Goal: Navigation & Orientation: Find specific page/section

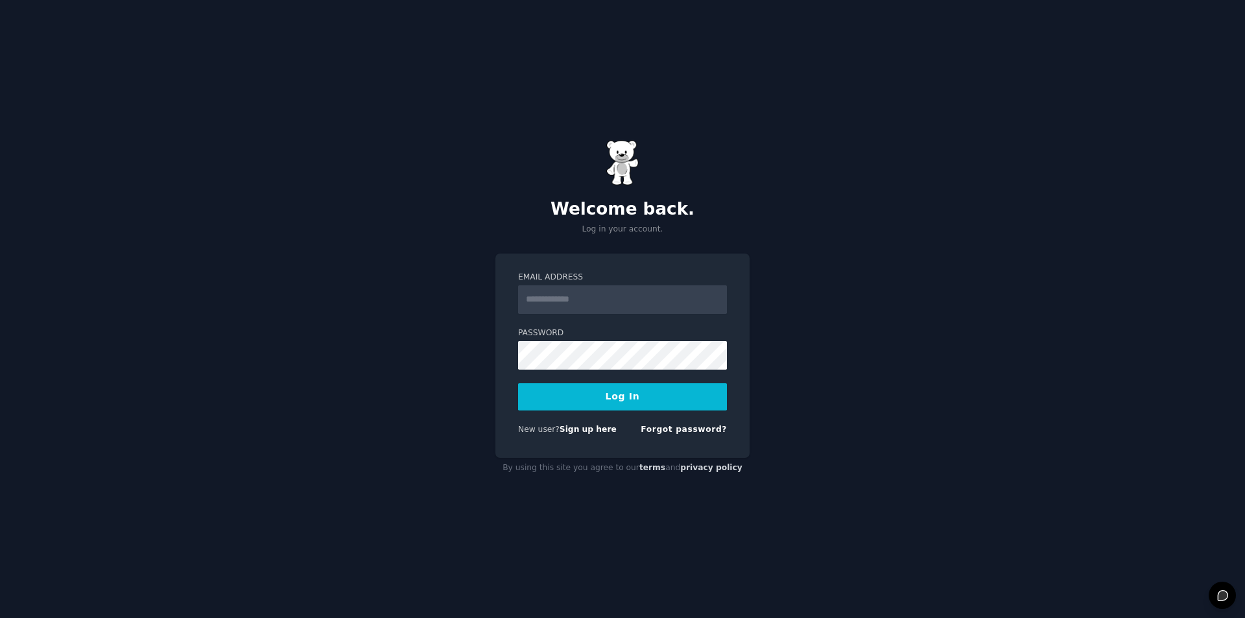
drag, startPoint x: 0, startPoint y: 0, endPoint x: 566, endPoint y: 299, distance: 640.3
click at [566, 299] on input "Email Address" at bounding box center [622, 299] width 209 height 29
type input "**********"
click at [582, 401] on button "Log In" at bounding box center [622, 396] width 209 height 27
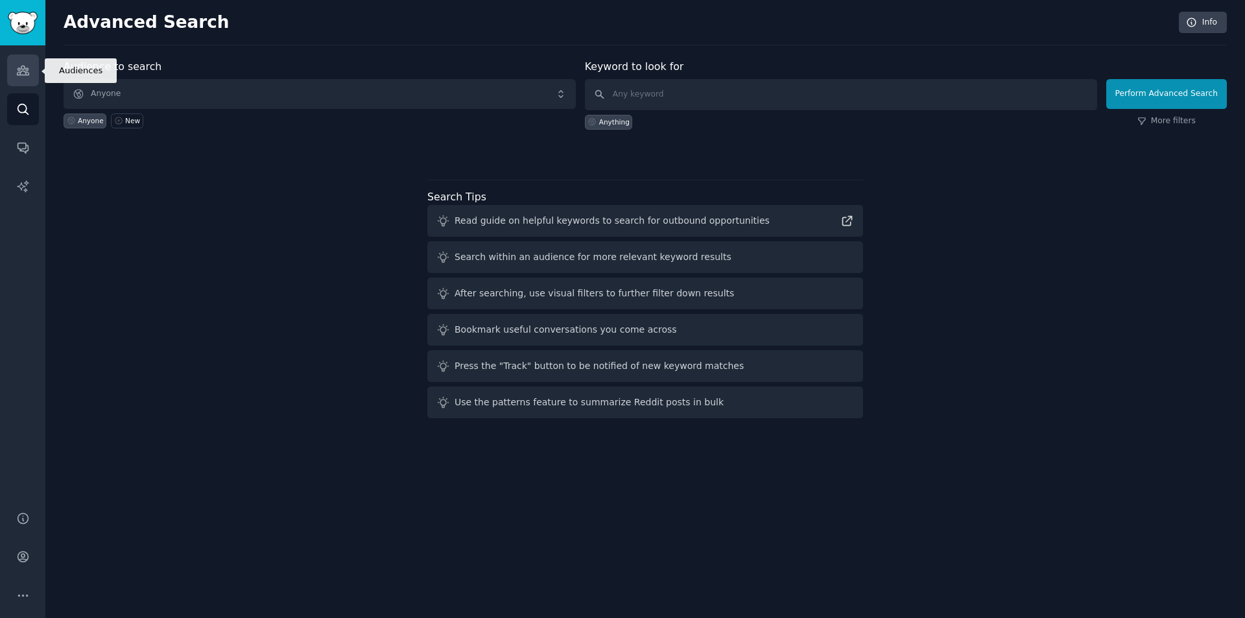
click at [27, 76] on icon "Sidebar" at bounding box center [23, 71] width 14 height 14
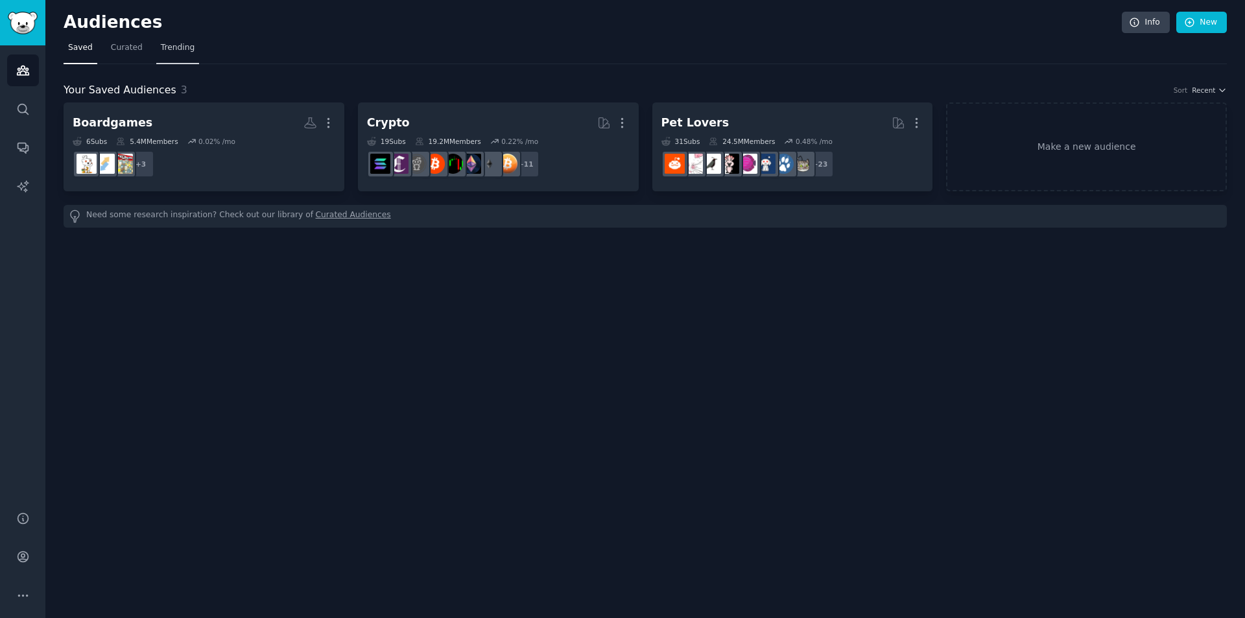
click at [169, 50] on span "Trending" at bounding box center [178, 48] width 34 height 12
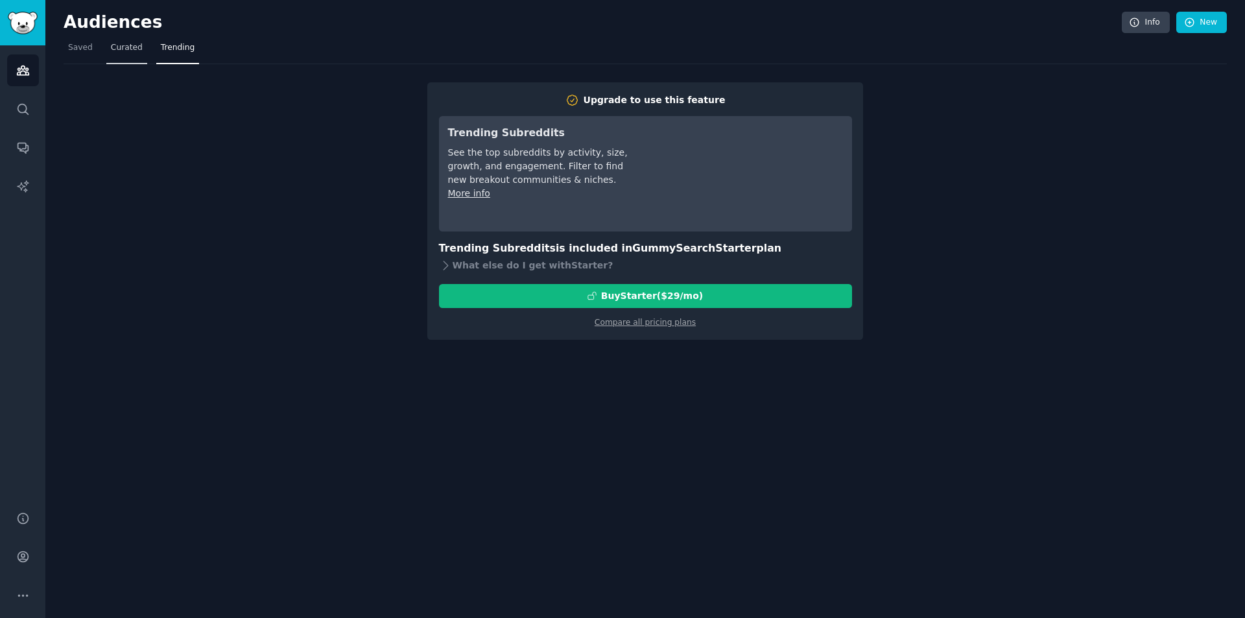
click at [134, 49] on span "Curated" at bounding box center [127, 48] width 32 height 12
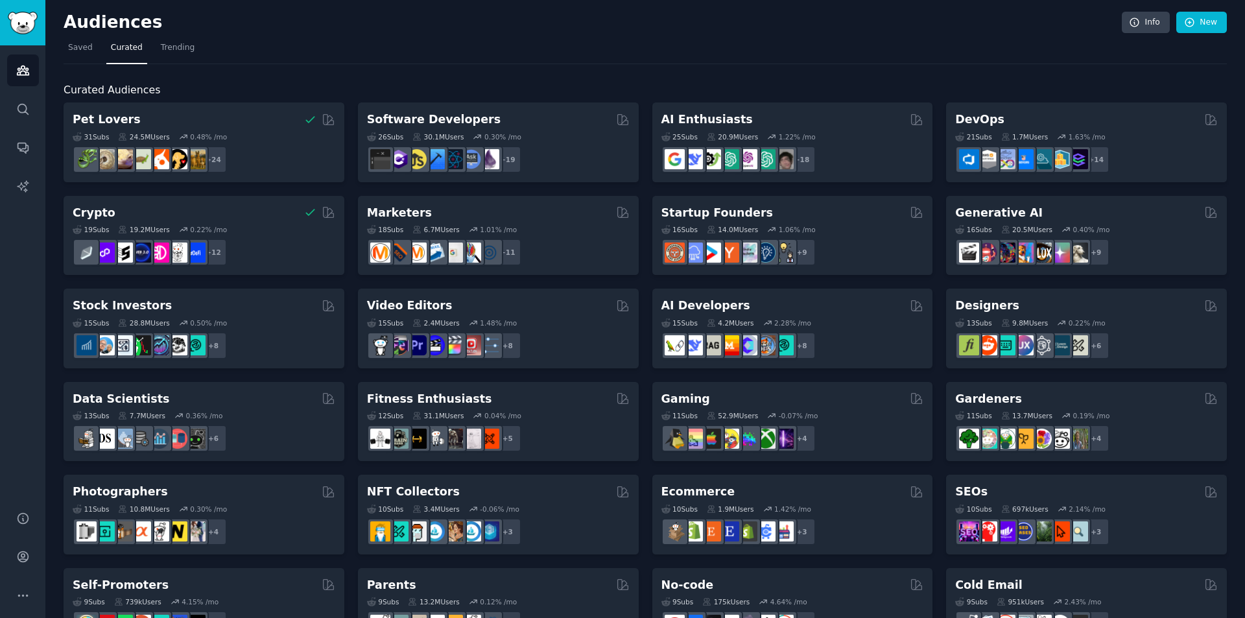
click at [459, 60] on nav "Saved Curated Trending" at bounding box center [646, 51] width 1164 height 27
click at [21, 103] on icon "Sidebar" at bounding box center [23, 109] width 14 height 14
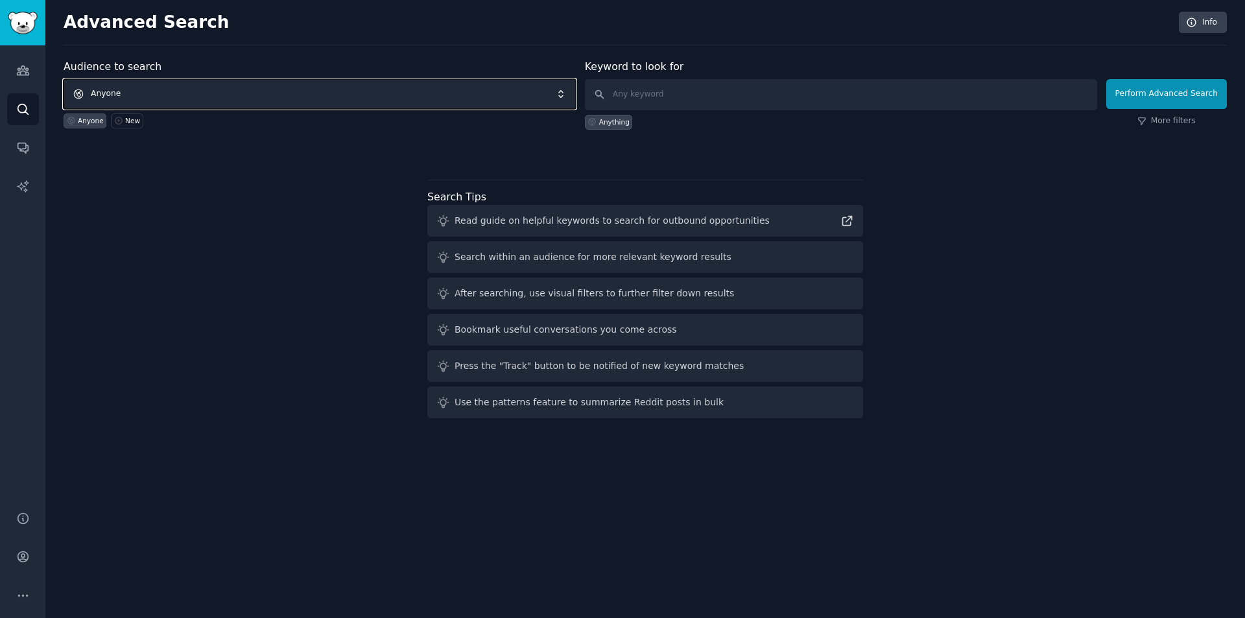
click at [206, 98] on span "Anyone" at bounding box center [320, 94] width 512 height 30
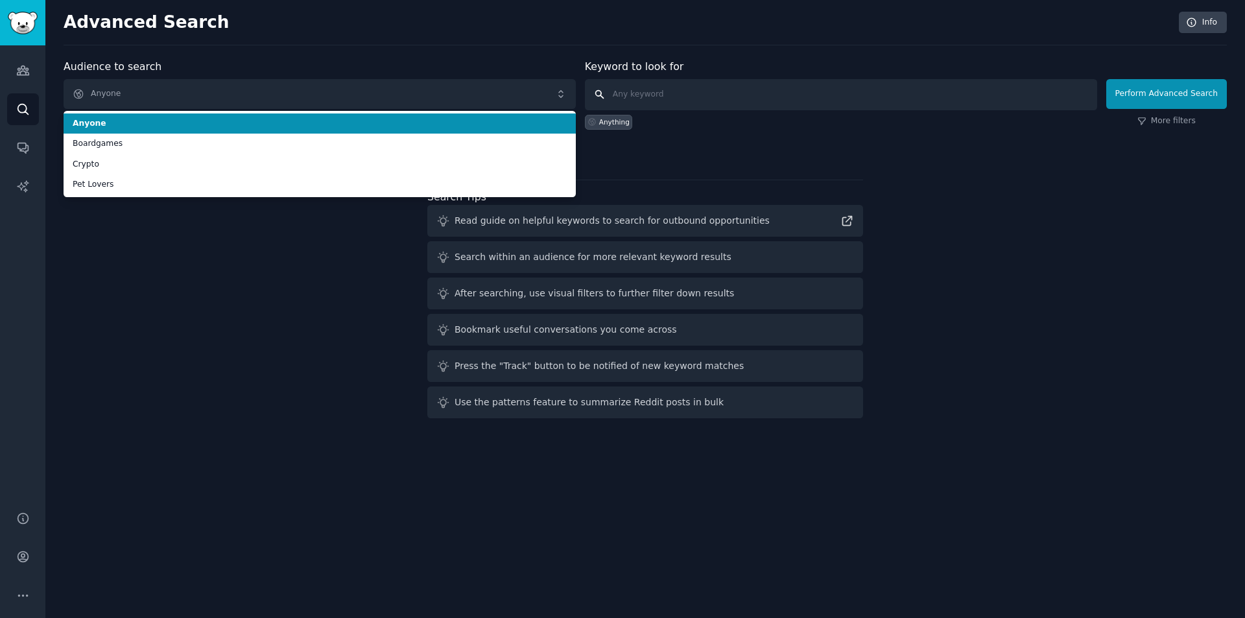
click at [662, 100] on input "text" at bounding box center [841, 94] width 512 height 31
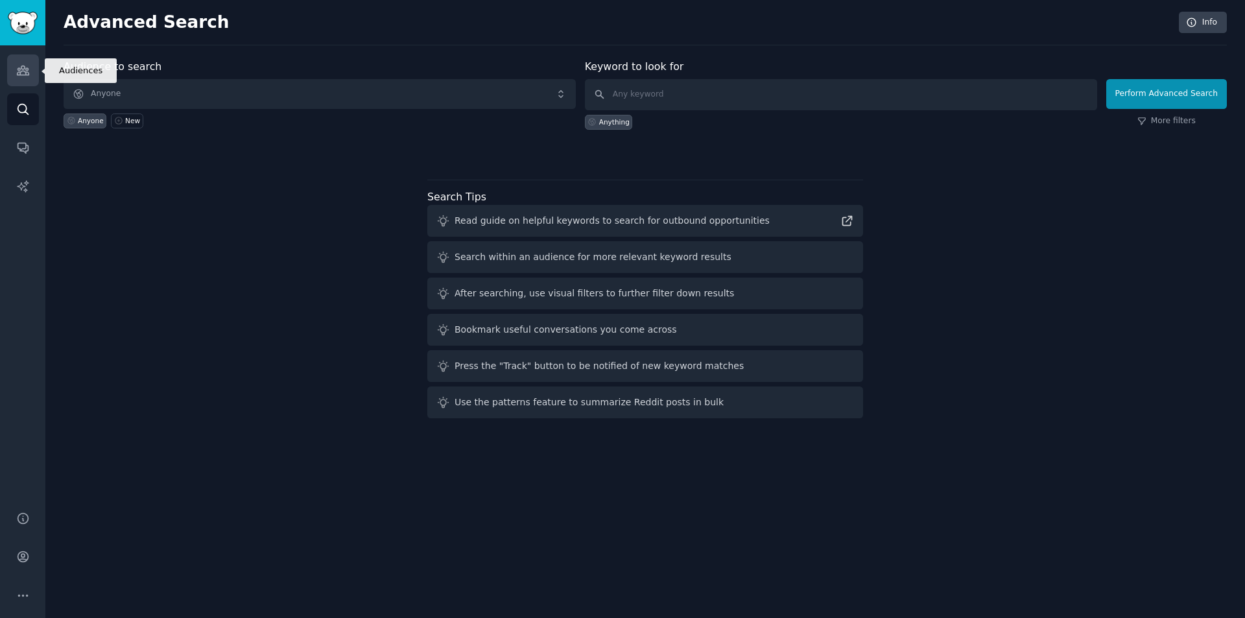
click at [29, 77] on link "Audiences" at bounding box center [23, 70] width 32 height 32
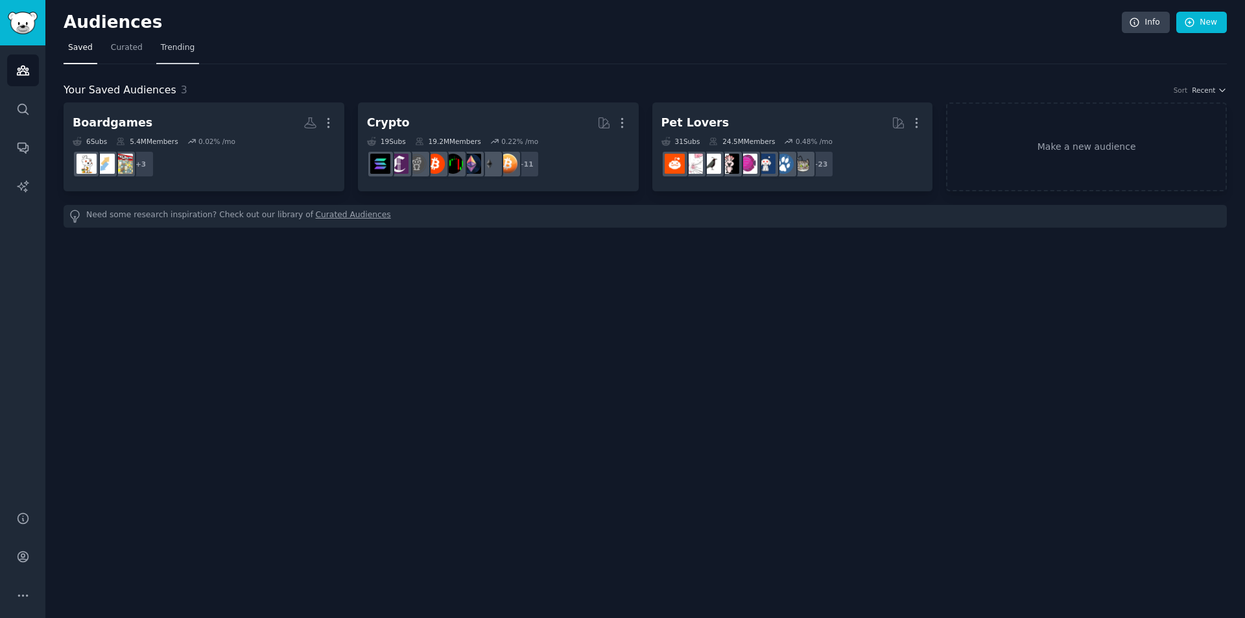
click at [169, 54] on link "Trending" at bounding box center [177, 51] width 43 height 27
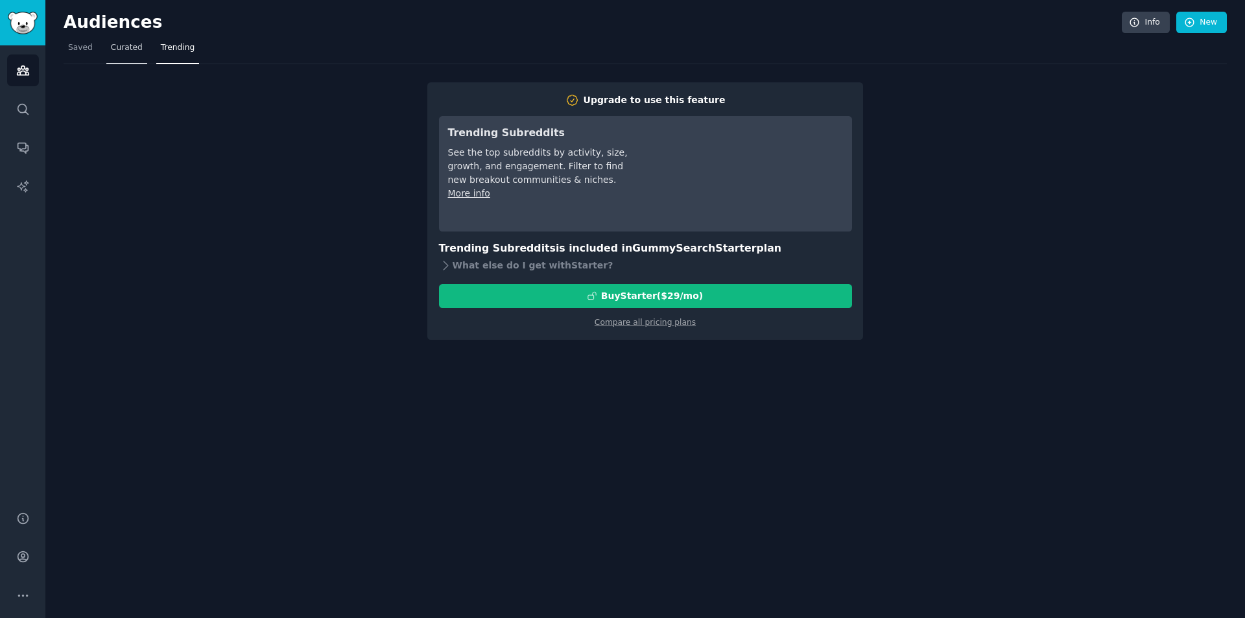
click at [111, 49] on span "Curated" at bounding box center [127, 48] width 32 height 12
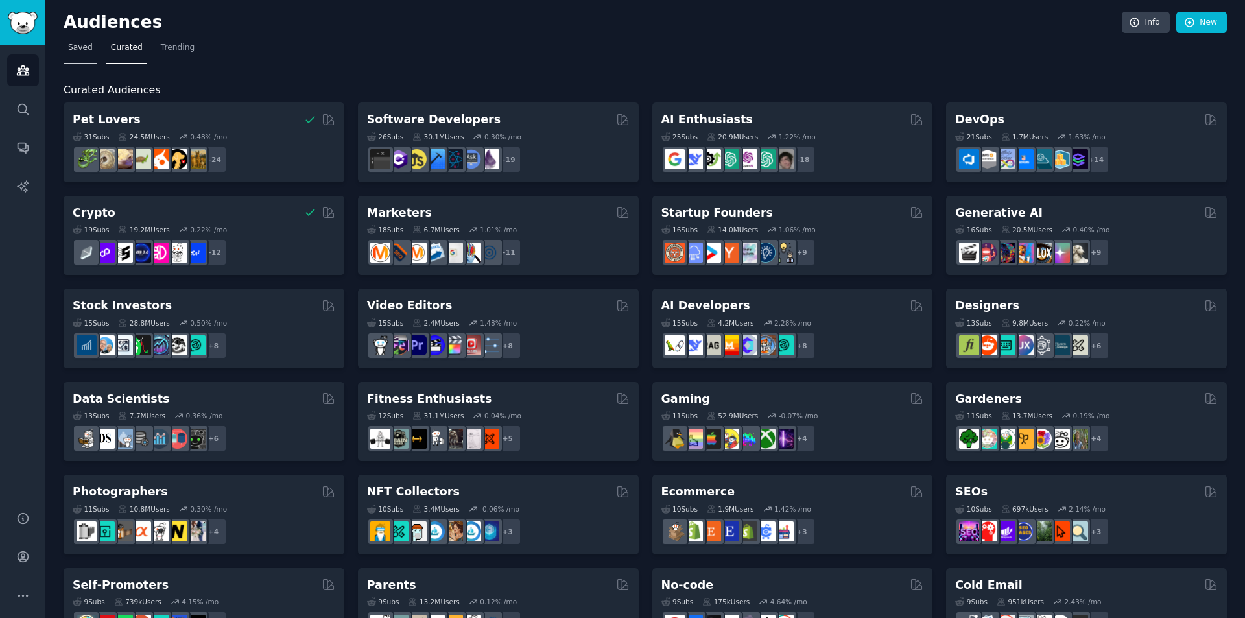
click at [78, 51] on span "Saved" at bounding box center [80, 48] width 25 height 12
